Goal: Browse casually: Explore the website without a specific task or goal

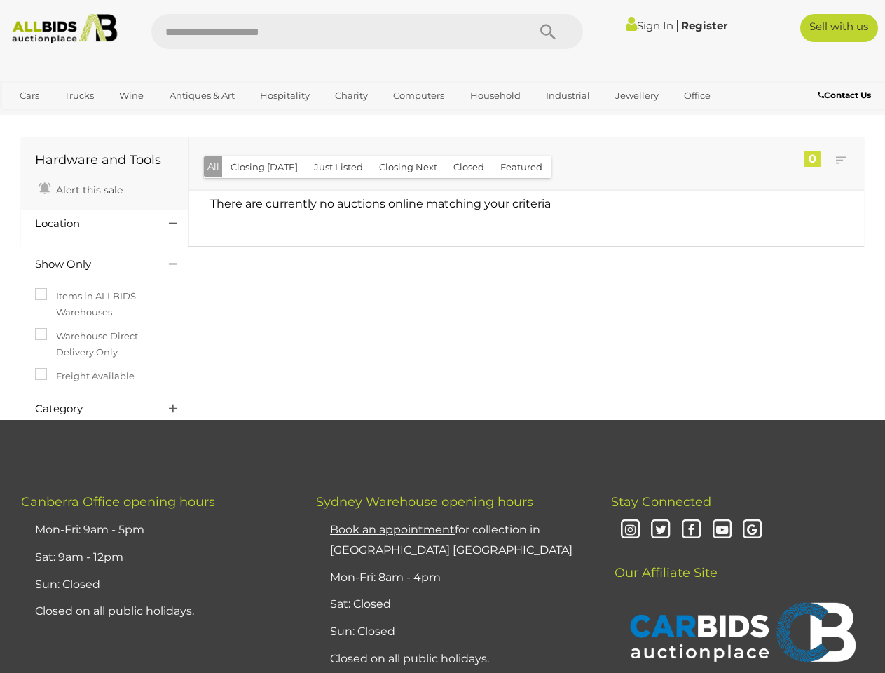
click at [442, 336] on div "Hardware and Tools Alert this sale Location" at bounding box center [443, 277] width 864 height 284
click at [548, 32] on icon "Search" at bounding box center [547, 32] width 15 height 21
click at [29, 95] on link "Cars" at bounding box center [30, 95] width 38 height 23
click at [79, 95] on link "Trucks" at bounding box center [79, 95] width 48 height 23
click at [131, 95] on link "Wine" at bounding box center [131, 95] width 43 height 23
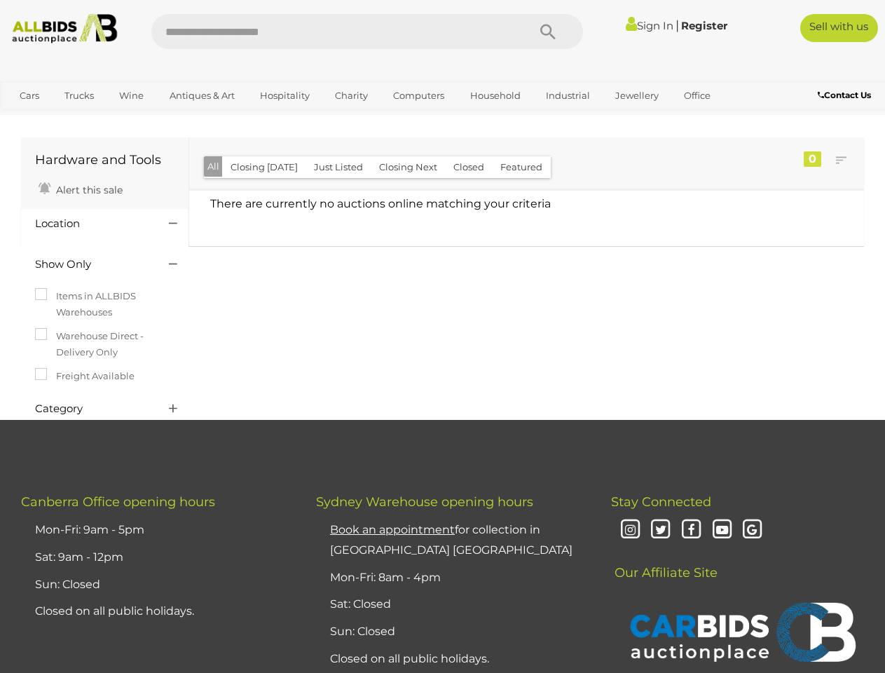
click at [201, 95] on link "Antiques & Art" at bounding box center [202, 95] width 83 height 23
click at [284, 95] on link "Hospitality" at bounding box center [285, 95] width 68 height 23
click at [350, 95] on link "Charity" at bounding box center [351, 95] width 51 height 23
click at [417, 95] on link "Computers" at bounding box center [418, 95] width 69 height 23
click at [493, 95] on link "Household" at bounding box center [495, 95] width 69 height 23
